Goal: Complete application form

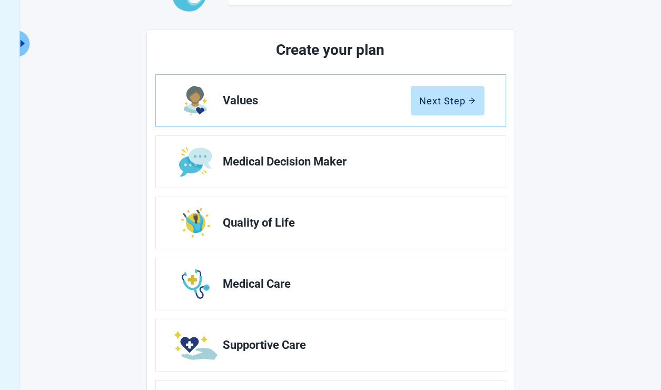
scroll to position [103, 0]
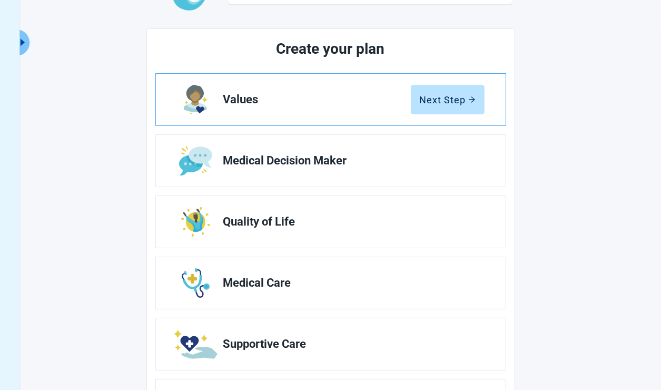
click at [439, 116] on link "Values Next Step" at bounding box center [331, 100] width 350 height 52
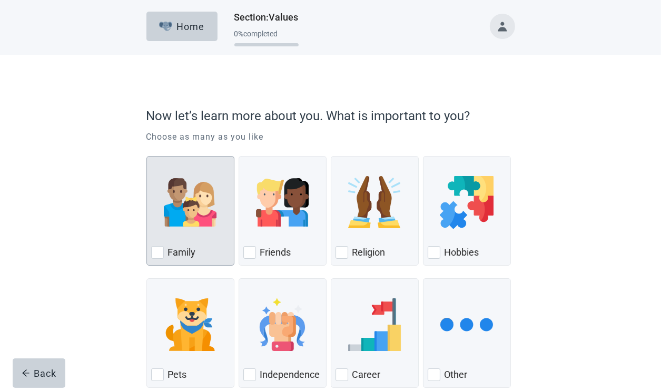
click at [158, 247] on div "Family, checkbox, not checked" at bounding box center [157, 252] width 13 height 13
click at [147, 157] on input "Family" at bounding box center [147, 156] width 1 height 1
checkbox input "true"
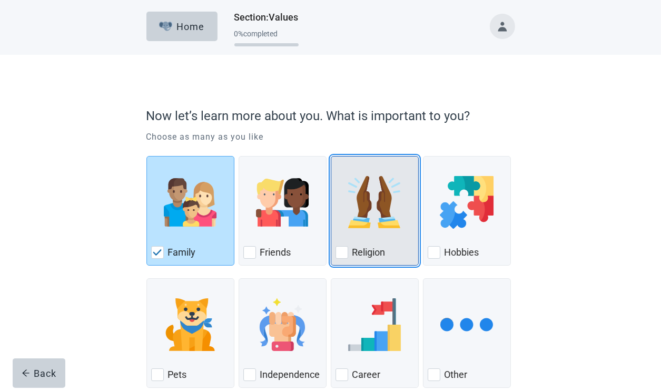
click at [348, 252] on div "Religion" at bounding box center [375, 252] width 79 height 17
click at [332, 157] on input "Religion" at bounding box center [331, 156] width 1 height 1
checkbox input "true"
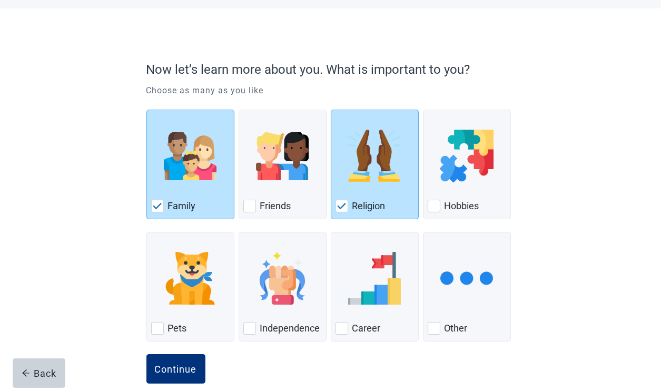
scroll to position [63, 0]
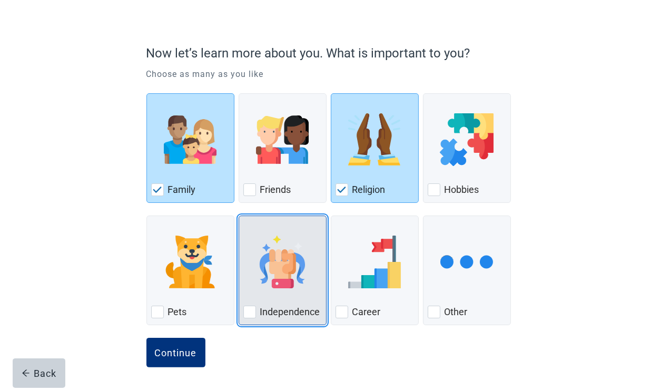
click at [246, 309] on div "Independence, checkbox, not checked" at bounding box center [250, 312] width 13 height 13
click at [239, 216] on input "Independence" at bounding box center [239, 216] width 1 height 1
checkbox input "true"
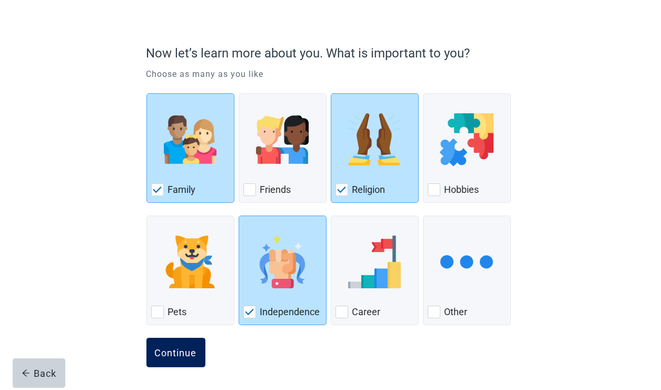
click at [171, 352] on div "Continue" at bounding box center [176, 352] width 42 height 11
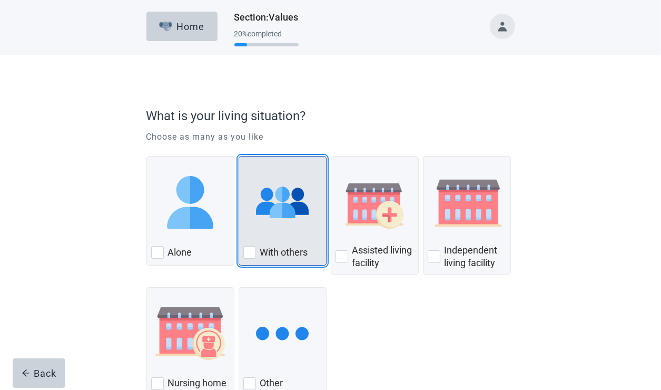
click at [251, 255] on div "With Others, checkbox, not checked" at bounding box center [250, 252] width 13 height 13
click at [239, 157] on input "With others" at bounding box center [239, 156] width 1 height 1
checkbox input "true"
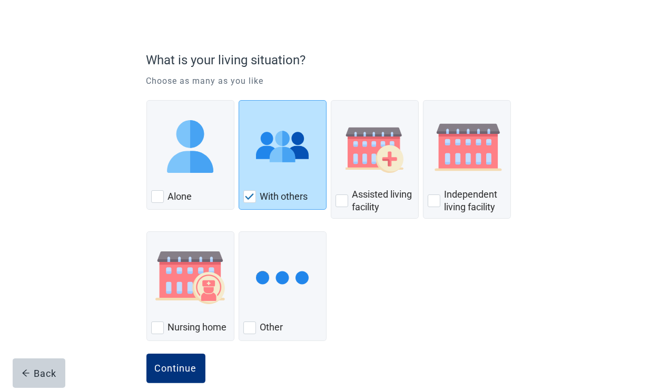
scroll to position [72, 0]
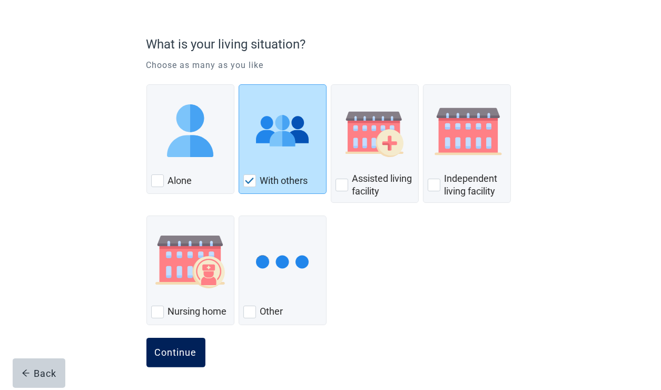
click at [172, 354] on div "Continue" at bounding box center [176, 352] width 42 height 11
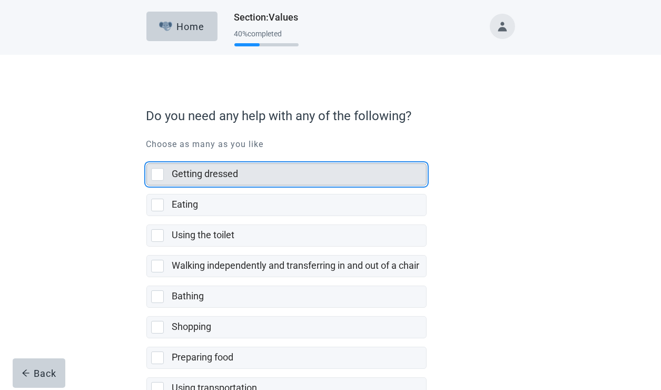
click at [163, 175] on div "Getting dressed, checkbox, not selected" at bounding box center [157, 174] width 13 height 13
click at [147, 155] on input "Getting dressed" at bounding box center [147, 155] width 1 height 1
checkbox input "true"
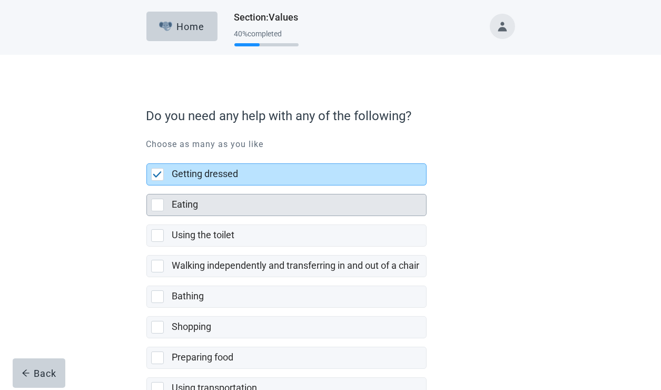
click at [159, 200] on div "Eating, checkbox, not selected" at bounding box center [157, 205] width 13 height 13
click at [147, 186] on input "Eating" at bounding box center [147, 186] width 1 height 1
checkbox input "true"
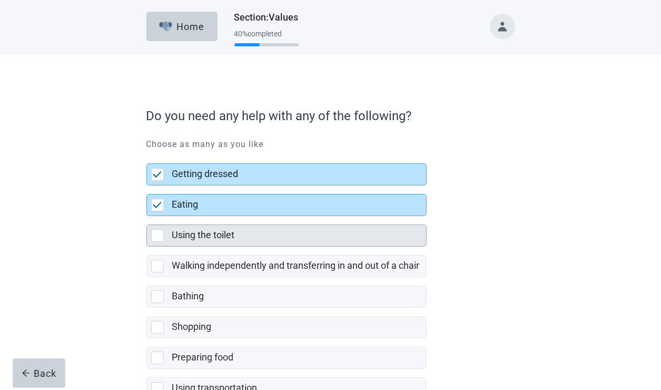
click at [160, 229] on div "Using the toilet, checkbox, not selected" at bounding box center [157, 235] width 13 height 13
click at [147, 217] on input "Using the toilet" at bounding box center [147, 216] width 1 height 1
checkbox input "true"
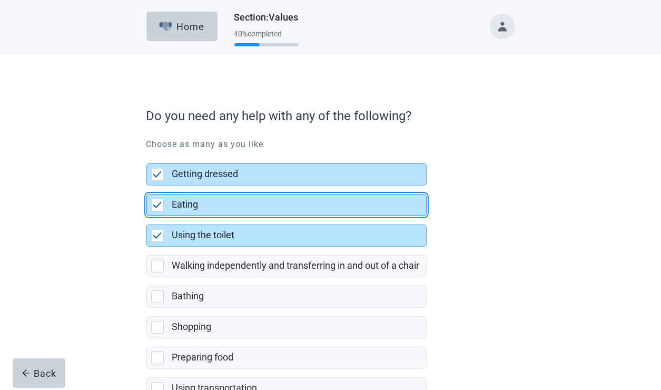
click at [160, 200] on div "Eating, checkbox, selected" at bounding box center [157, 205] width 13 height 13
click at [147, 186] on input "Eating" at bounding box center [147, 186] width 1 height 1
checkbox input "false"
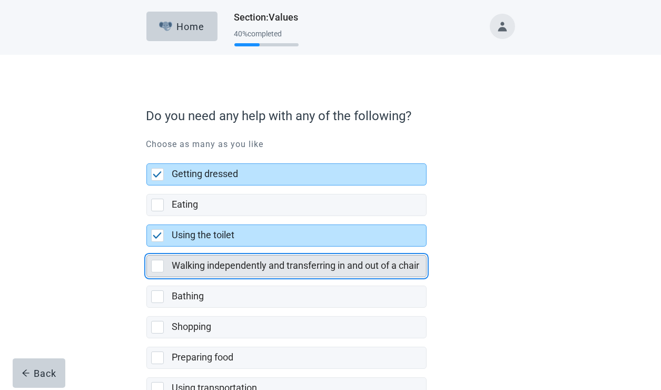
click at [152, 273] on div "Walking independently and transferring in and out of a chair" at bounding box center [286, 266] width 279 height 21
click at [147, 247] on input "Walking independently and transferring in and out of a chair" at bounding box center [147, 247] width 1 height 1
checkbox input "true"
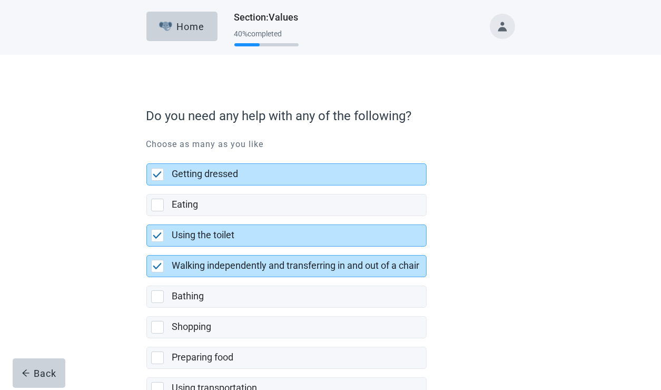
click at [157, 308] on label "Shopping" at bounding box center [287, 323] width 280 height 31
click at [147, 308] on input "Shopping" at bounding box center [147, 308] width 1 height 1
checkbox input "false"
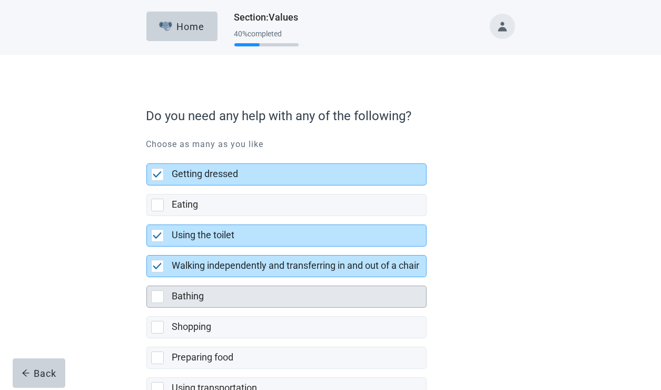
click at [162, 289] on div "Bathing" at bounding box center [286, 296] width 279 height 21
click at [147, 278] on input "Bathing" at bounding box center [147, 277] width 1 height 1
checkbox input "true"
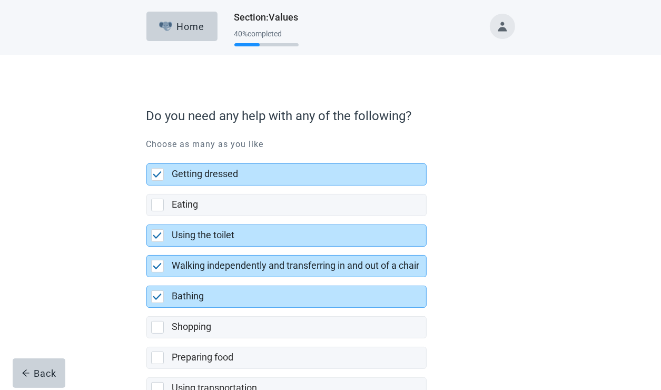
click at [157, 338] on label "Preparing food" at bounding box center [287, 353] width 280 height 31
click at [147, 338] on input "Preparing food" at bounding box center [147, 338] width 1 height 1
checkbox input "false"
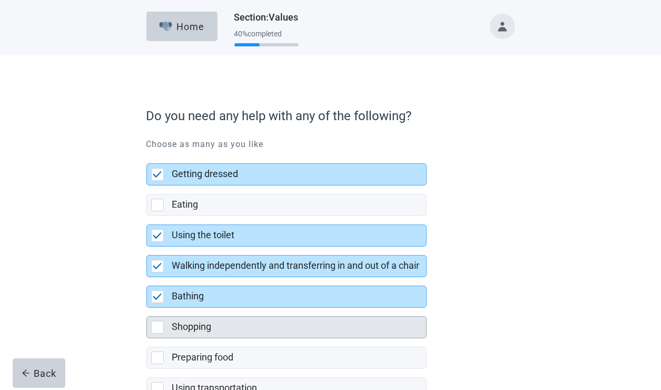
click at [157, 333] on div "Shopping" at bounding box center [286, 327] width 279 height 21
click at [147, 308] on input "Shopping" at bounding box center [147, 308] width 1 height 1
checkbox input "true"
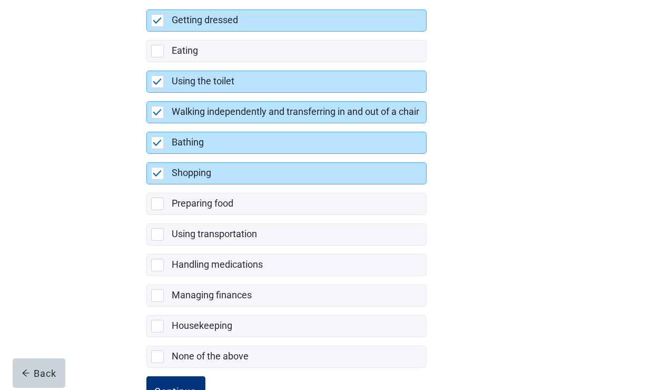
scroll to position [155, 0]
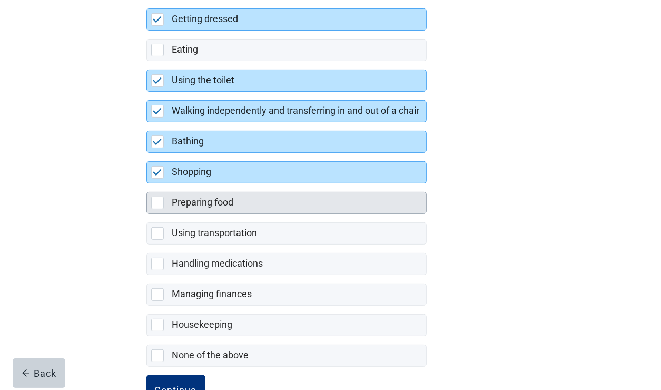
click at [151, 198] on div "Preparing food, checkbox, not selected" at bounding box center [157, 203] width 13 height 13
click at [147, 184] on input "Preparing food" at bounding box center [147, 183] width 1 height 1
checkbox input "true"
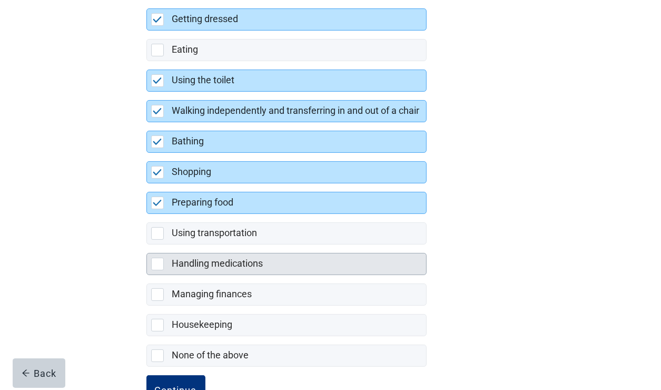
click at [155, 260] on div "Handling medications, checkbox, not selected" at bounding box center [157, 264] width 13 height 13
click at [147, 245] on input "Handling medications" at bounding box center [147, 245] width 1 height 1
checkbox input "true"
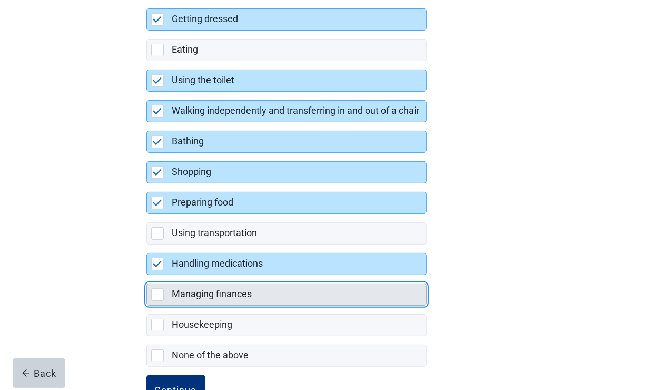
click at [157, 297] on div "Managing finances, checkbox, not selected" at bounding box center [157, 294] width 13 height 13
click at [147, 276] on input "Managing finances" at bounding box center [147, 275] width 1 height 1
checkbox input "true"
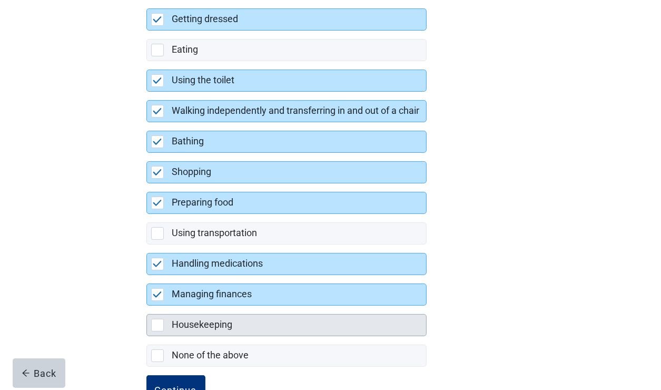
click at [158, 324] on div "Housekeeping, checkbox, not selected" at bounding box center [157, 325] width 13 height 13
click at [147, 306] on input "Housekeeping" at bounding box center [147, 306] width 1 height 1
checkbox input "true"
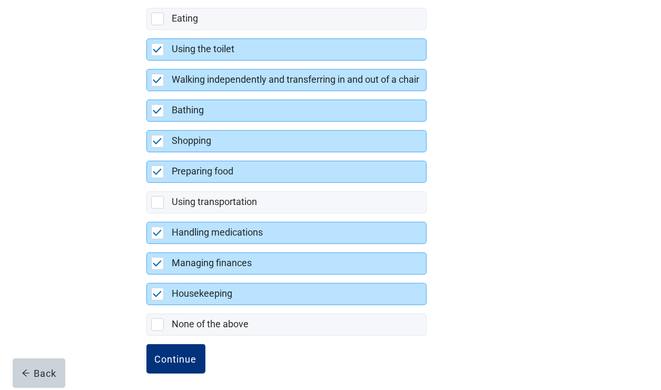
scroll to position [190, 0]
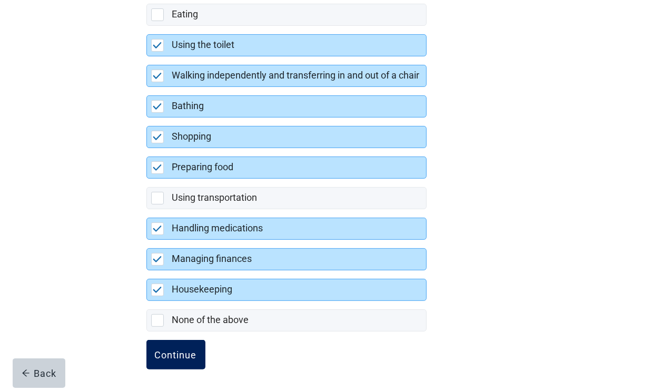
click at [180, 354] on div "Continue" at bounding box center [176, 354] width 42 height 11
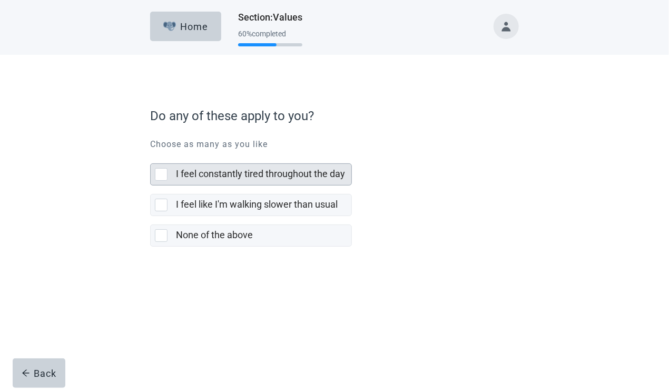
click at [162, 173] on div "I feel constantly tired throughout the day, checkbox, not selected" at bounding box center [161, 174] width 13 height 13
click at [151, 155] on input "I feel constantly tired throughout the day" at bounding box center [150, 155] width 1 height 1
checkbox input "true"
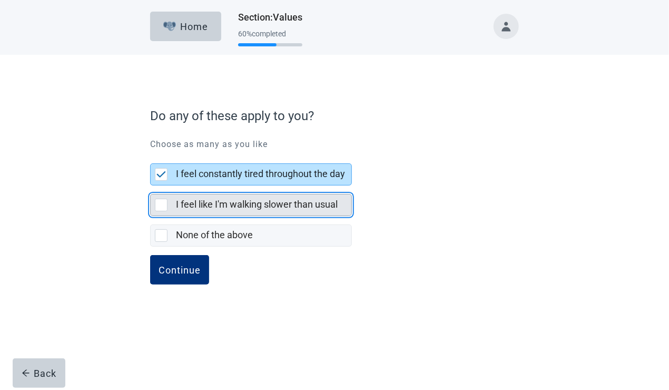
click at [161, 201] on div "I feel like I'm walking slower than usual, checkbox, not selected" at bounding box center [161, 205] width 13 height 13
click at [151, 186] on input "I feel like I'm walking slower than usual" at bounding box center [150, 186] width 1 height 1
checkbox input "true"
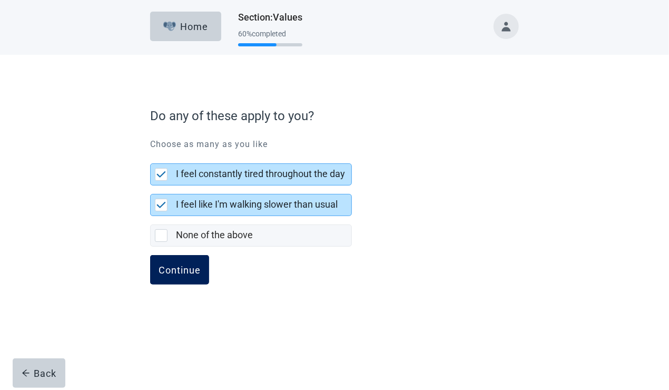
click at [182, 280] on button "Continue" at bounding box center [179, 270] width 59 height 30
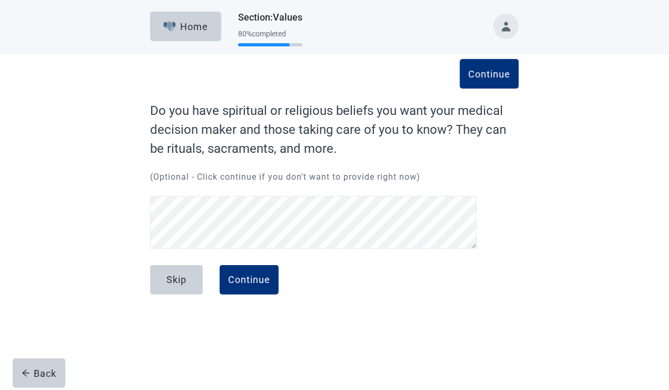
click at [246, 301] on div "Skip Continue" at bounding box center [334, 291] width 369 height 53
click at [251, 285] on div "Continue" at bounding box center [249, 280] width 42 height 11
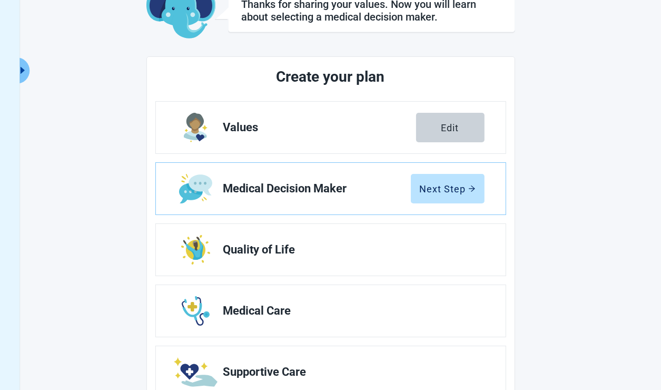
scroll to position [78, 0]
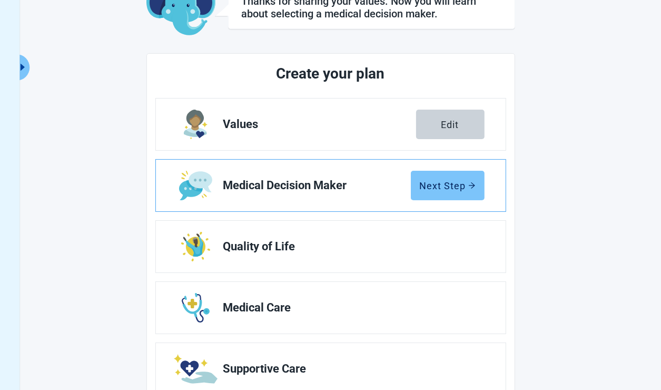
click at [455, 193] on button "Next Step" at bounding box center [448, 186] width 74 height 30
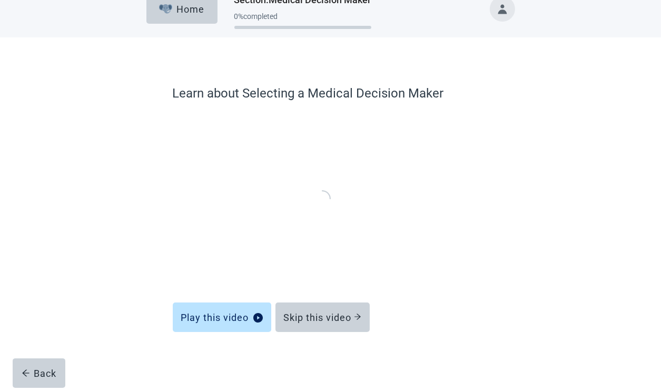
scroll to position [16, 0]
